Goal: Information Seeking & Learning: Learn about a topic

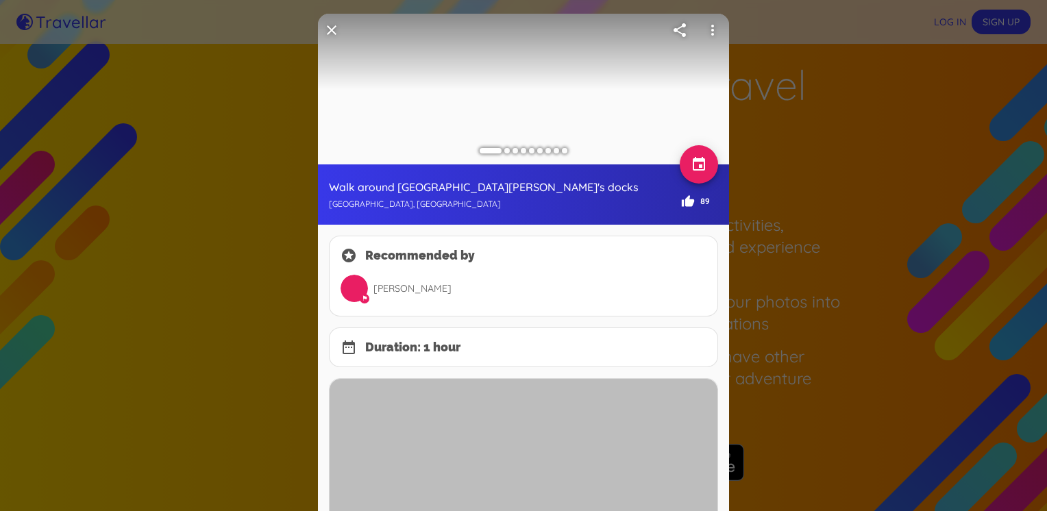
click at [928, 345] on div at bounding box center [523, 255] width 1047 height 511
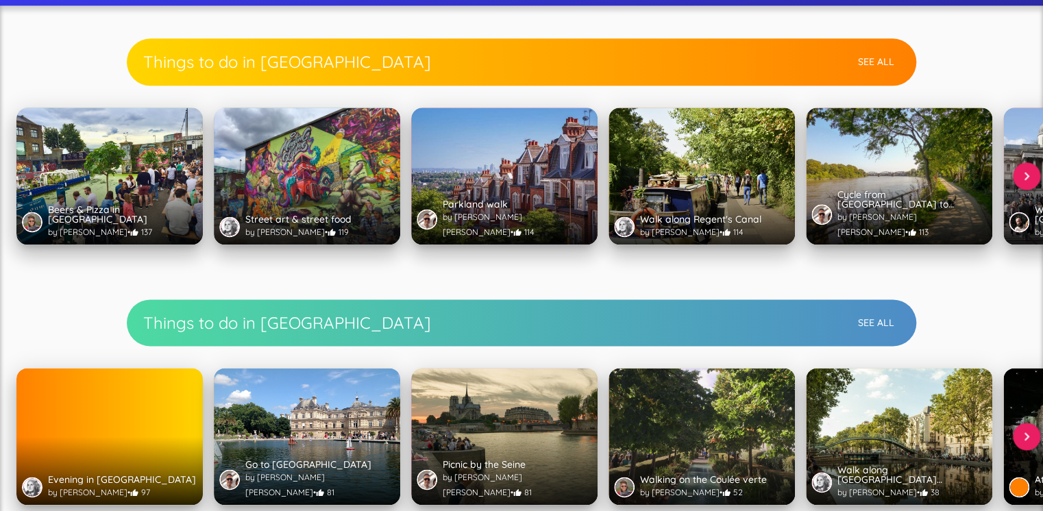
scroll to position [774, 0]
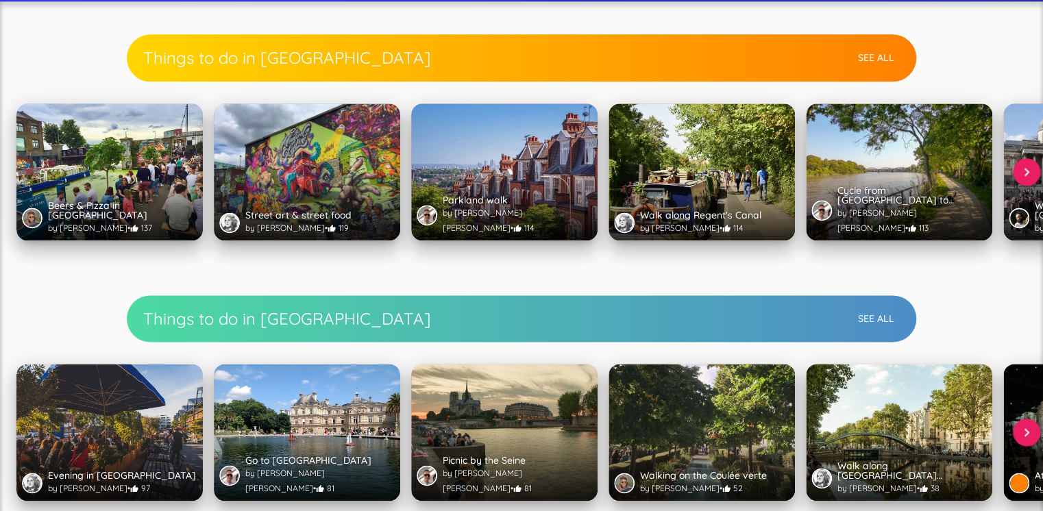
click at [865, 53] on button "See All" at bounding box center [875, 57] width 47 height 25
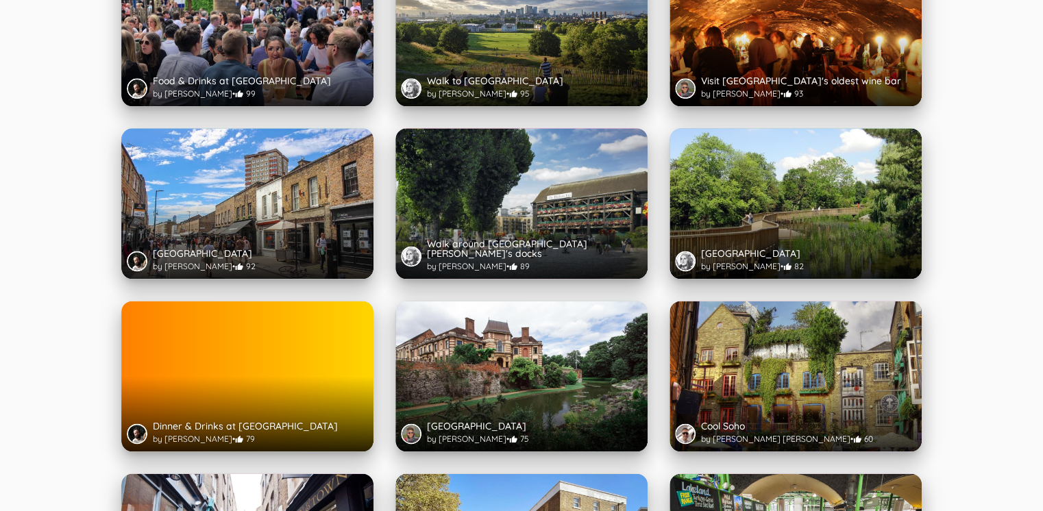
scroll to position [785, 0]
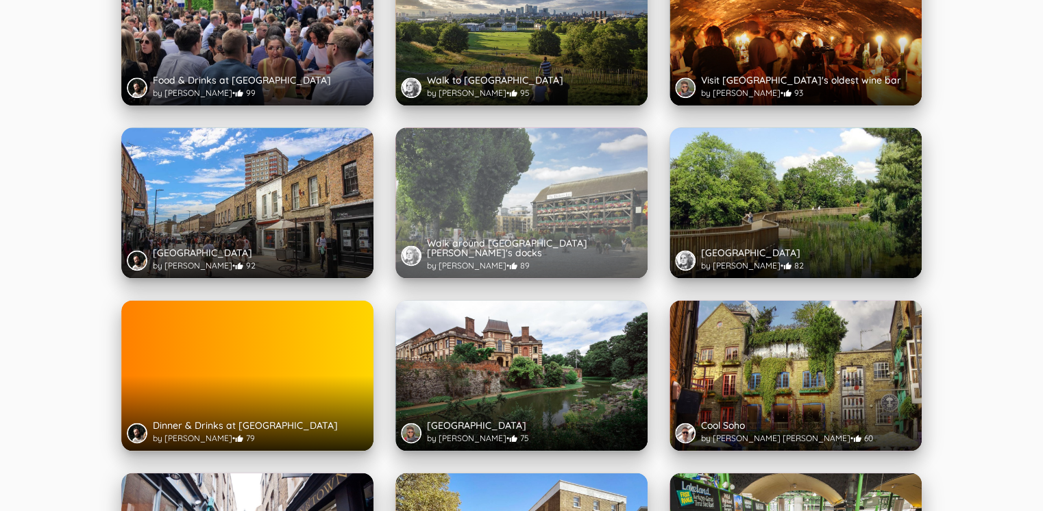
click at [538, 147] on div "Walk around [GEOGRAPHIC_DATA][PERSON_NAME]'s docks by [PERSON_NAME] • 89" at bounding box center [521, 202] width 252 height 151
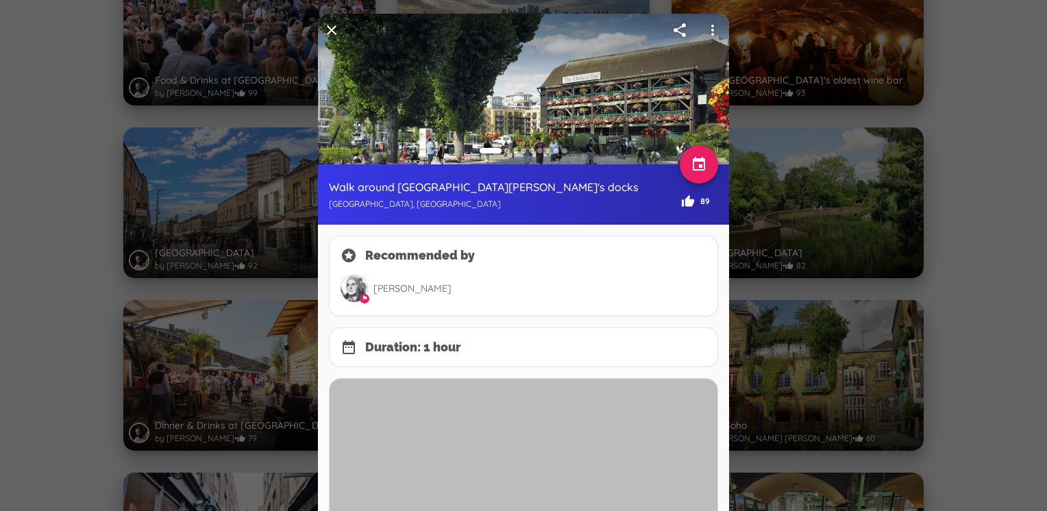
click at [503, 64] on img at bounding box center [523, 89] width 411 height 151
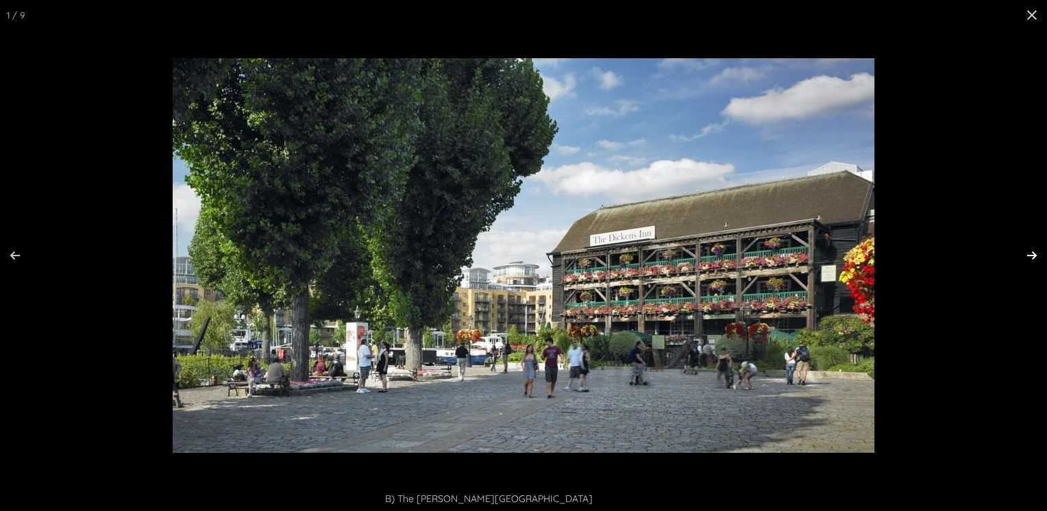
click at [1034, 254] on button at bounding box center [1023, 255] width 48 height 69
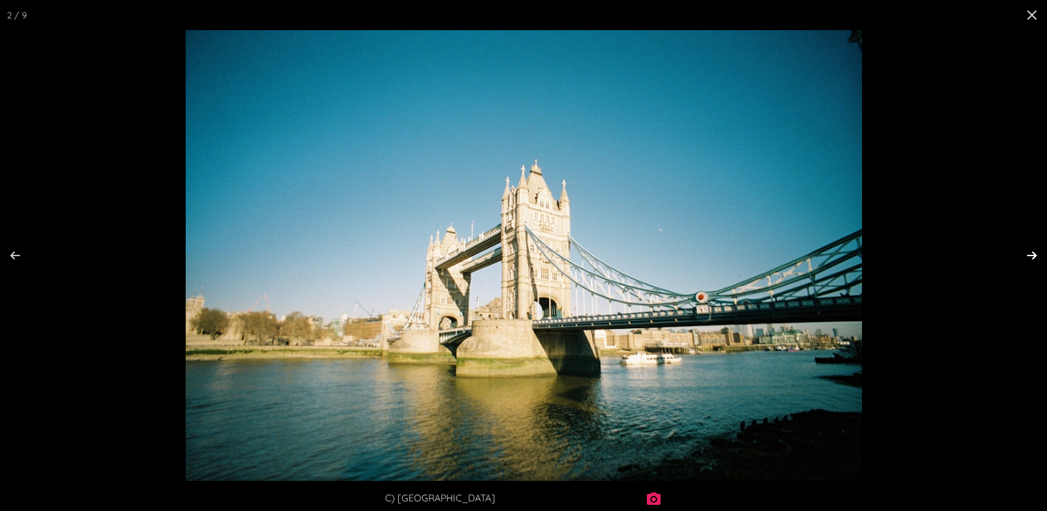
click at [1034, 254] on button at bounding box center [1023, 255] width 48 height 69
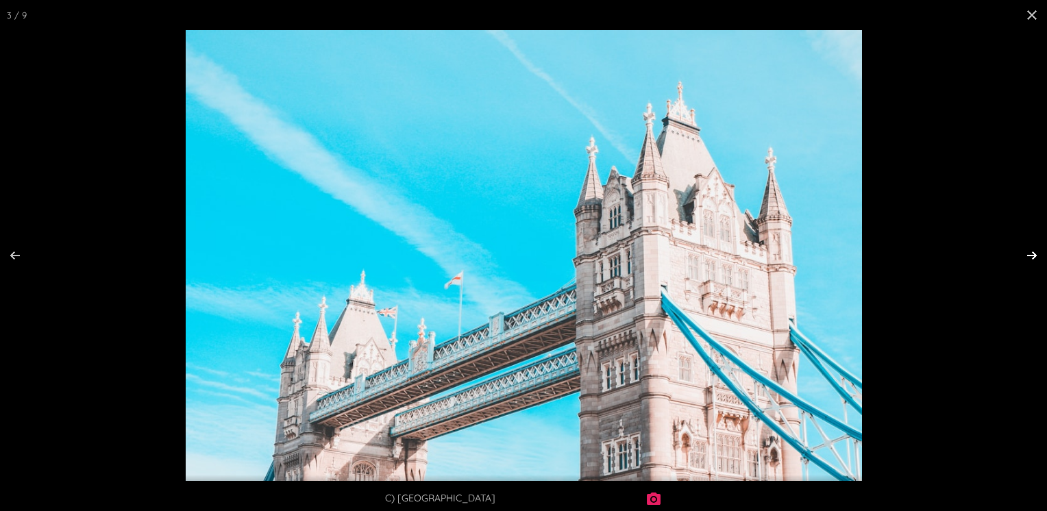
click at [1034, 254] on button at bounding box center [1023, 255] width 48 height 69
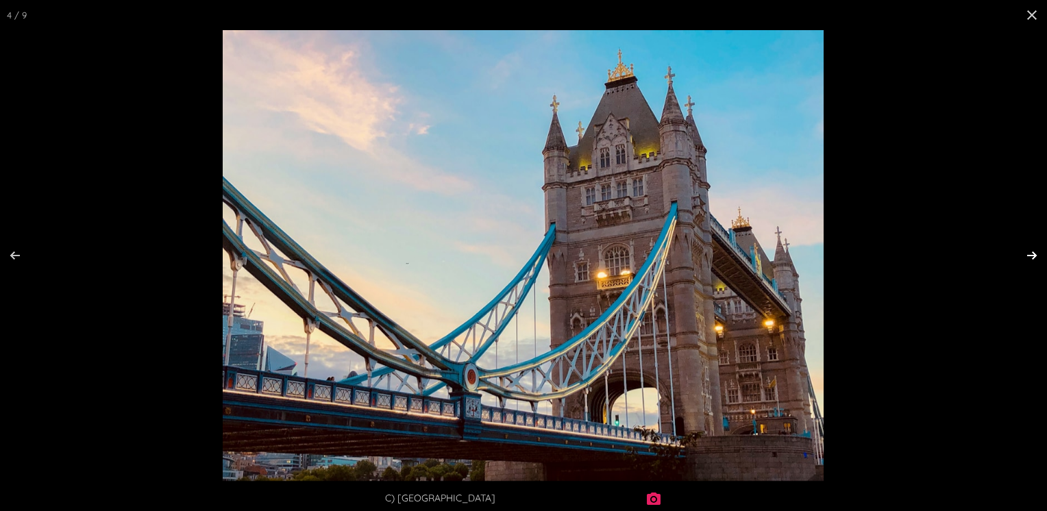
click at [1034, 254] on button at bounding box center [1023, 255] width 48 height 69
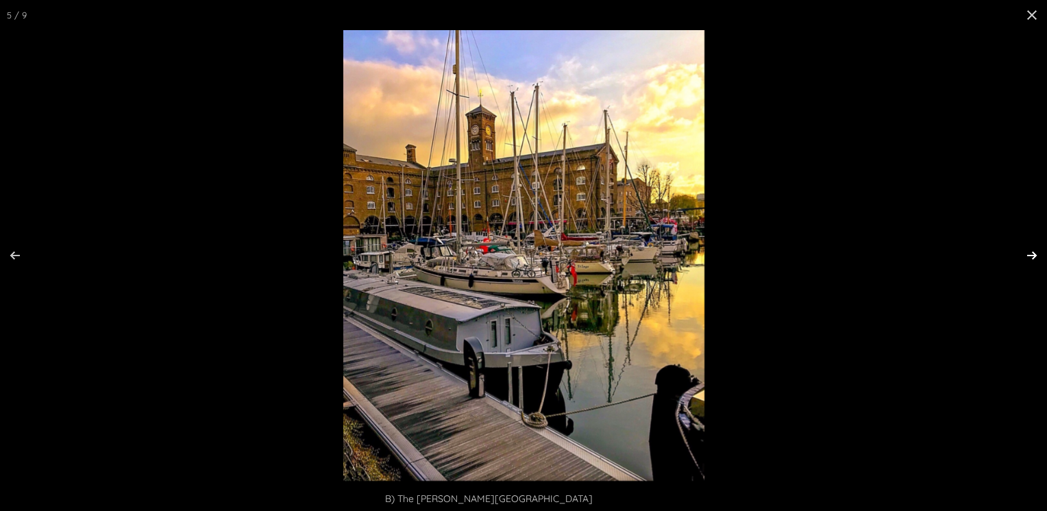
click at [1034, 254] on button at bounding box center [1023, 255] width 48 height 69
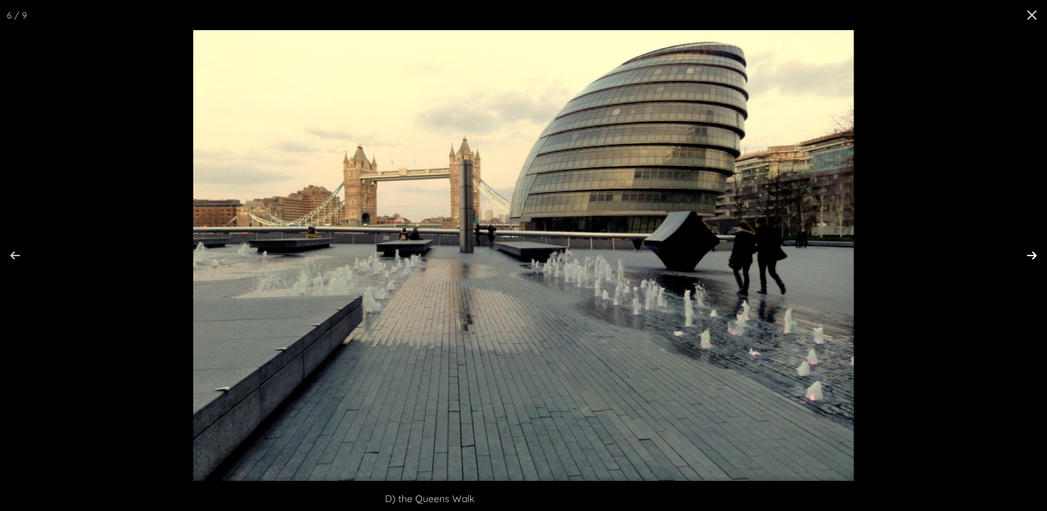
click at [1034, 254] on button at bounding box center [1023, 255] width 48 height 69
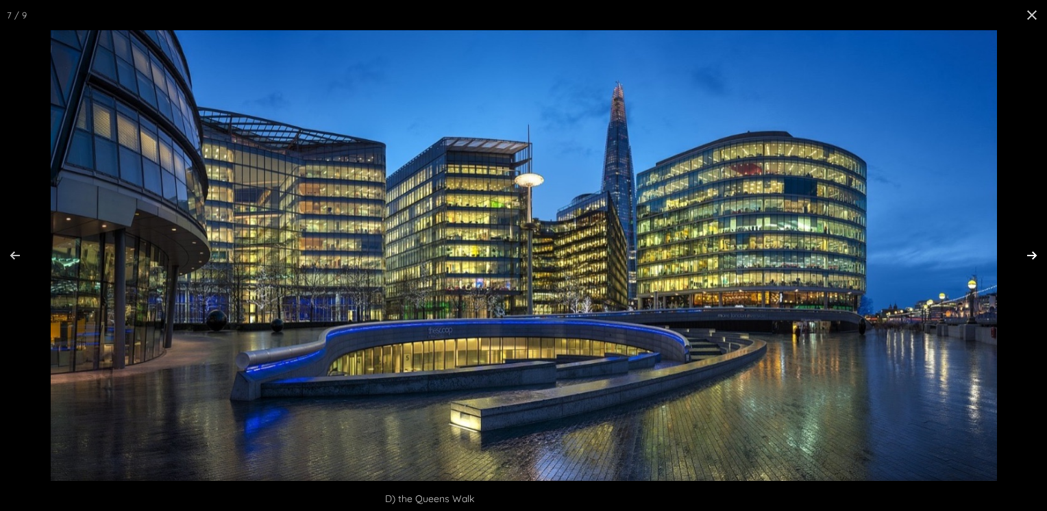
click at [1034, 254] on button at bounding box center [1023, 255] width 48 height 69
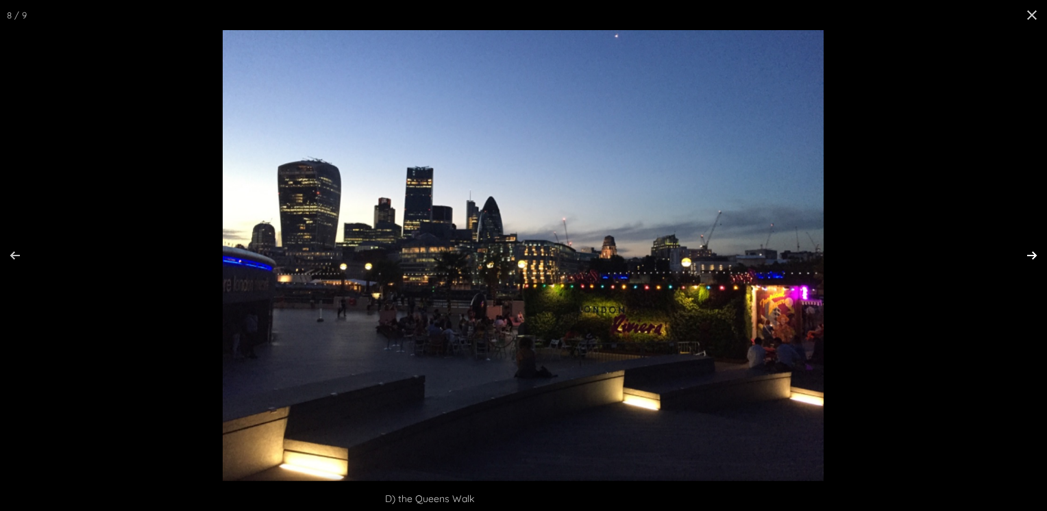
click at [1034, 254] on button at bounding box center [1023, 255] width 48 height 69
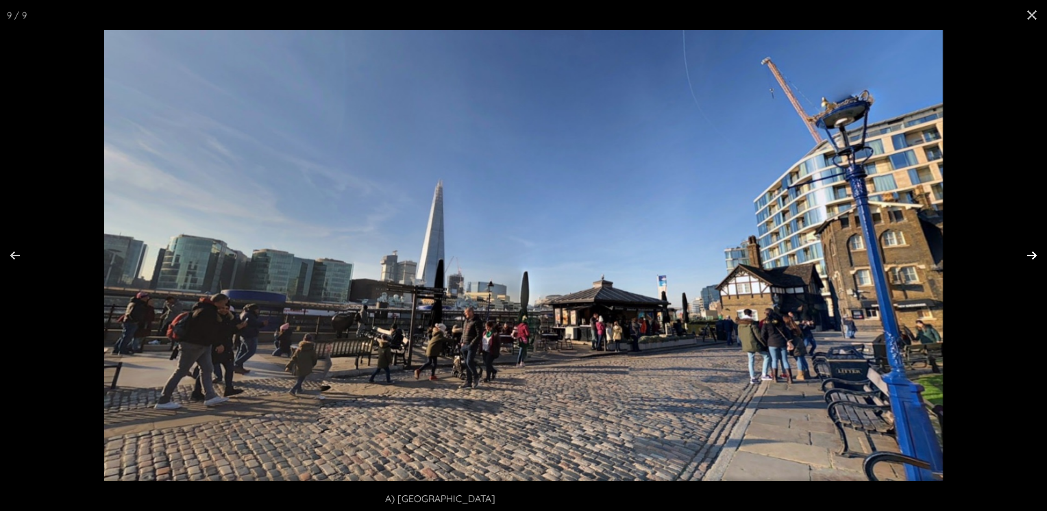
click at [1034, 254] on button at bounding box center [1023, 255] width 48 height 69
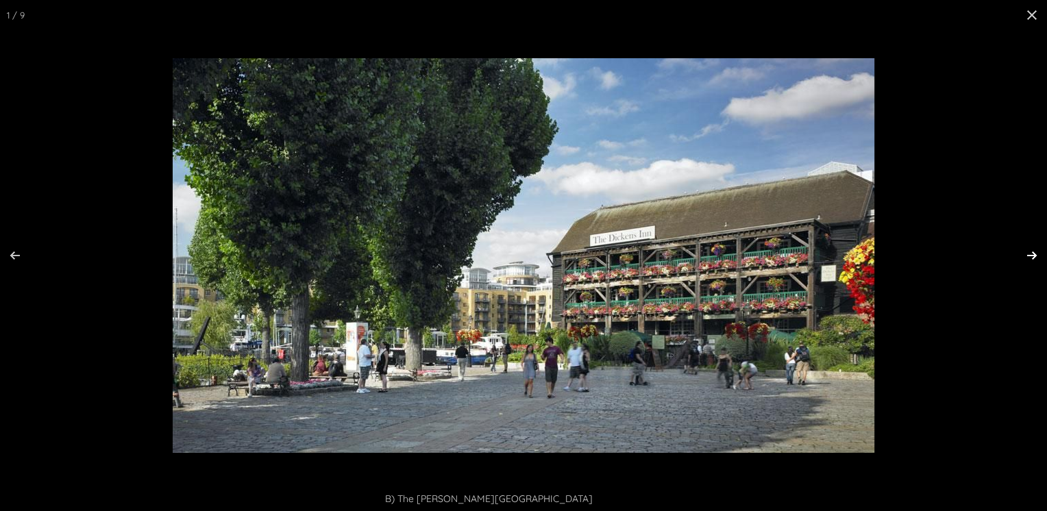
click at [1034, 254] on button at bounding box center [1023, 255] width 48 height 69
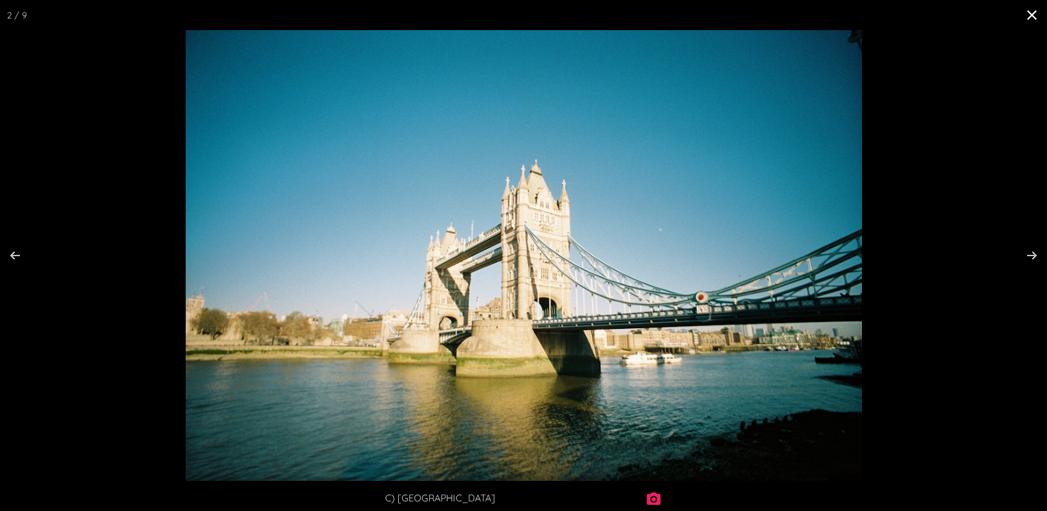
click at [1036, 11] on button at bounding box center [1032, 15] width 30 height 30
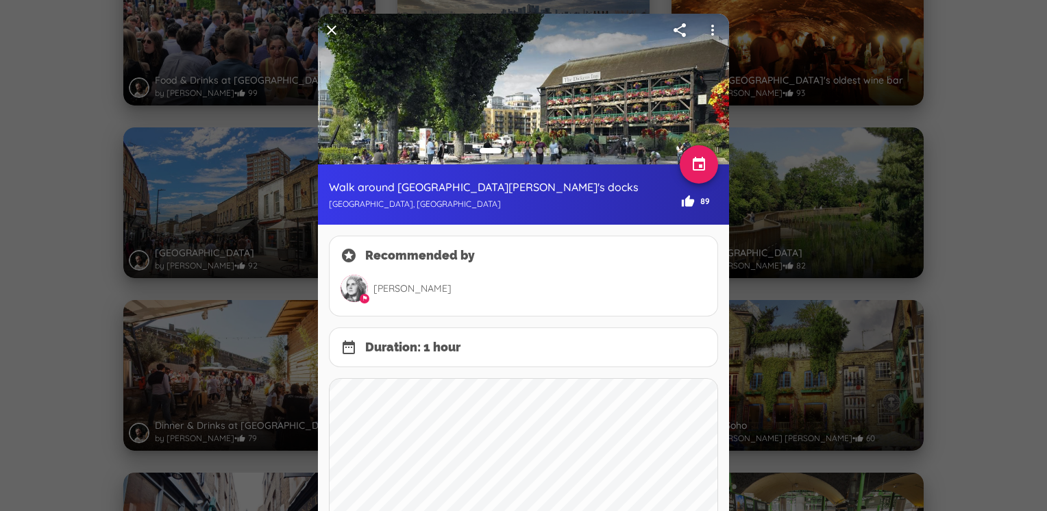
drag, startPoint x: 578, startPoint y: 335, endPoint x: 579, endPoint y: 256, distance: 78.8
click at [867, 130] on div at bounding box center [523, 255] width 1047 height 511
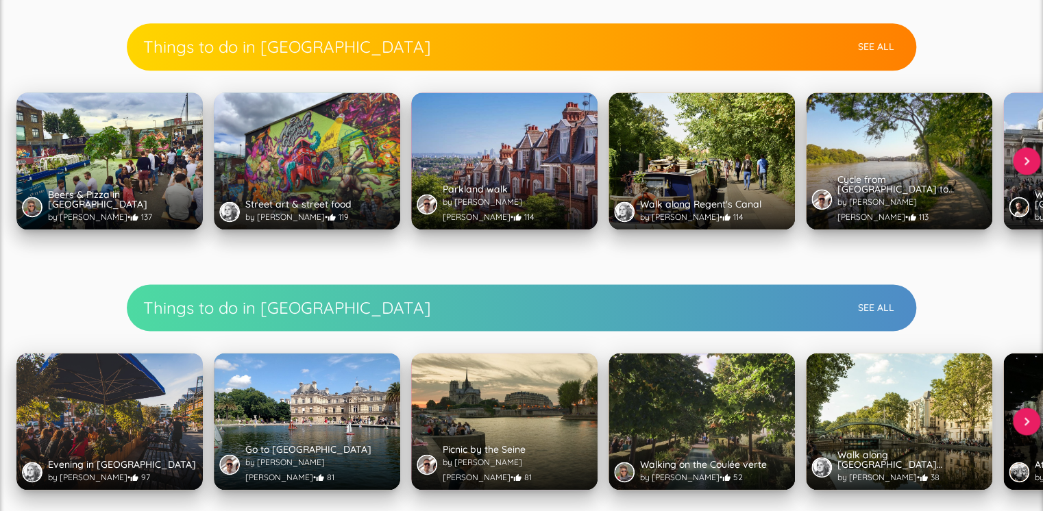
scroll to position [774, 0]
